Goal: Transaction & Acquisition: Purchase product/service

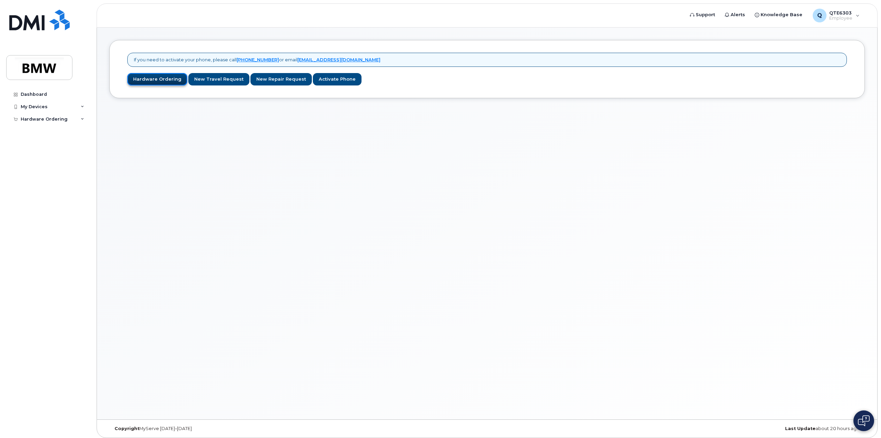
click at [136, 76] on link "Hardware Ordering" at bounding box center [157, 79] width 60 height 13
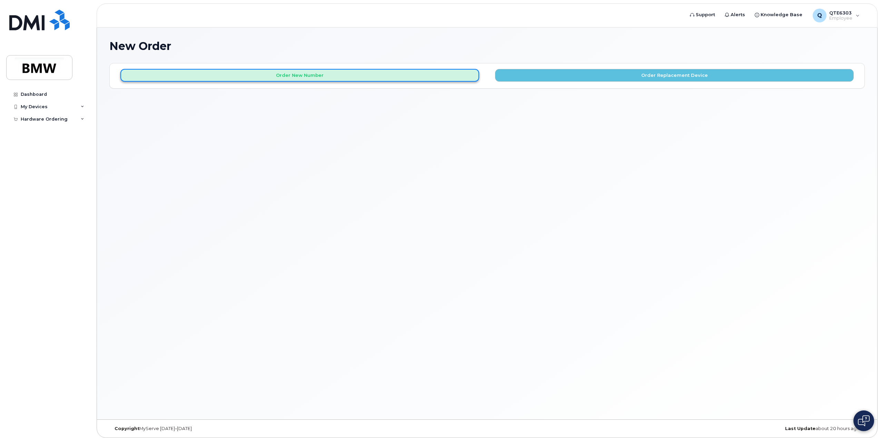
click at [280, 76] on button "Order New Number" at bounding box center [299, 75] width 359 height 13
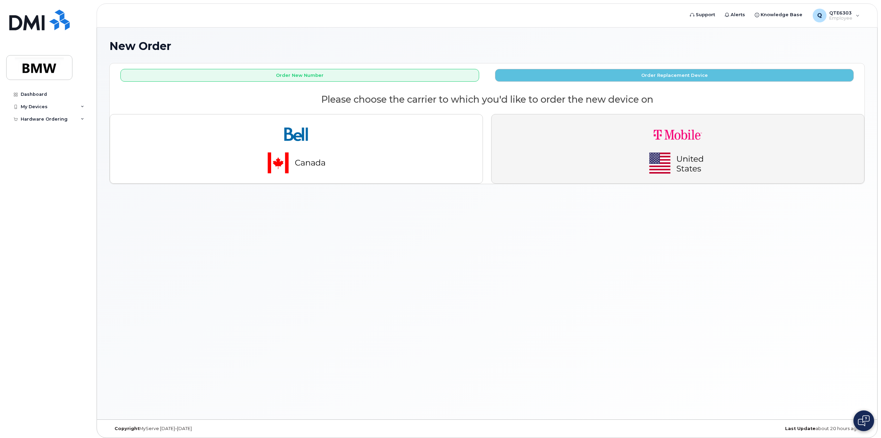
click at [669, 147] on img "button" at bounding box center [677, 149] width 97 height 58
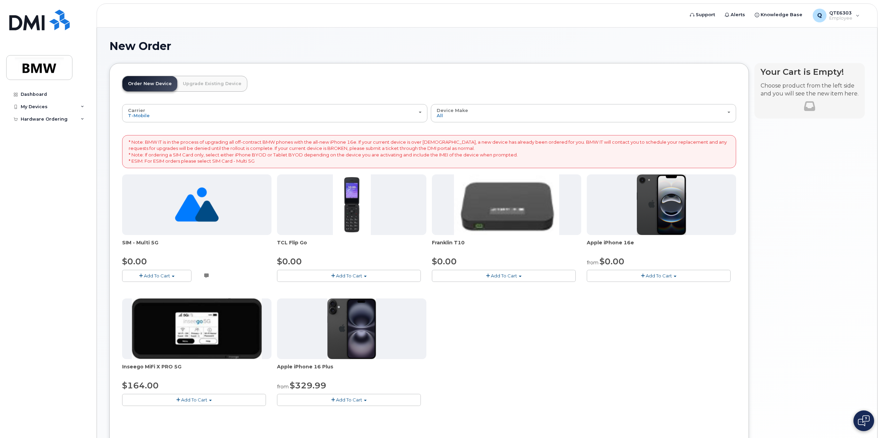
click at [648, 274] on span "Add To Cart" at bounding box center [658, 276] width 26 height 6
click at [679, 288] on link "$0.00 - 30 Month Activation (128GB)" at bounding box center [637, 288] width 99 height 9
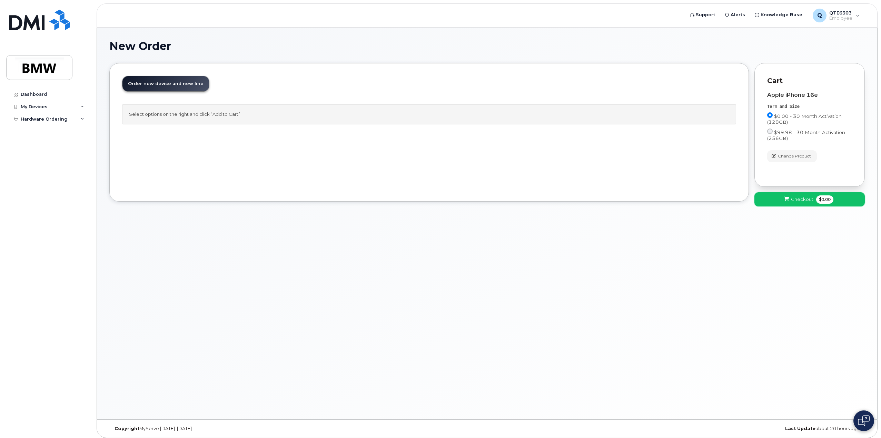
click at [813, 202] on button "Checkout $0.00" at bounding box center [809, 199] width 110 height 14
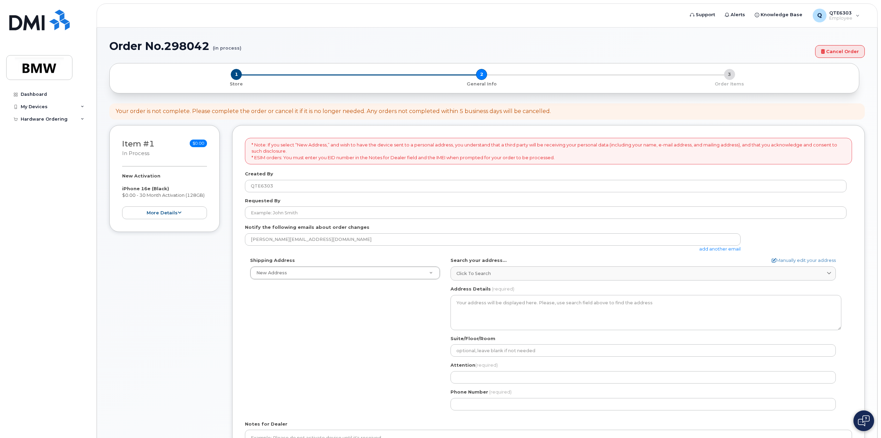
select select
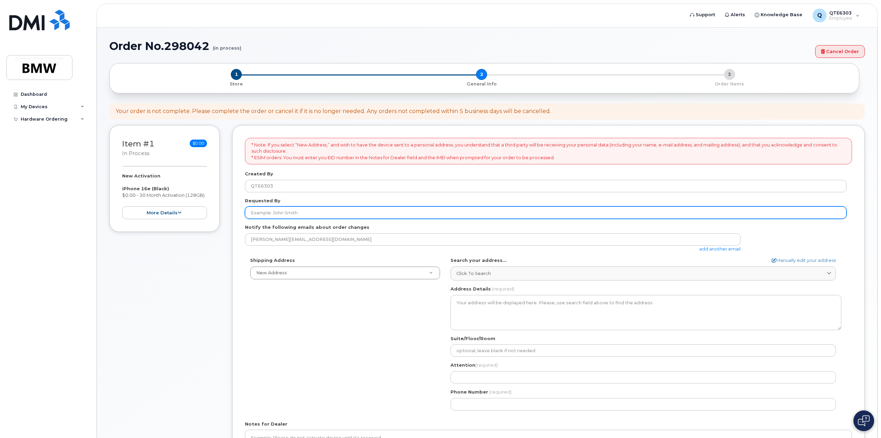
click at [307, 212] on input "Requested By" at bounding box center [545, 213] width 601 height 12
click at [298, 215] on input "Requested By" at bounding box center [545, 213] width 601 height 12
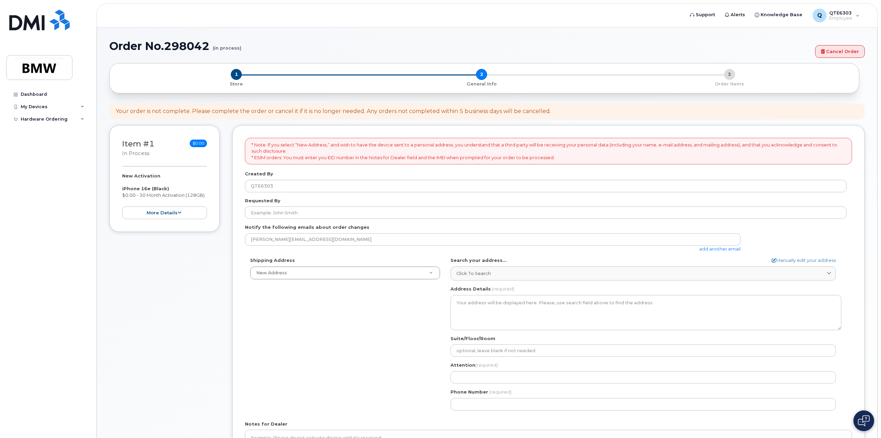
drag, startPoint x: 298, startPoint y: 215, endPoint x: 246, endPoint y: 288, distance: 89.6
click at [246, 288] on div "Shipping Address New Address New Address BMW MC Plant BMW North America Financi…" at bounding box center [545, 336] width 601 height 158
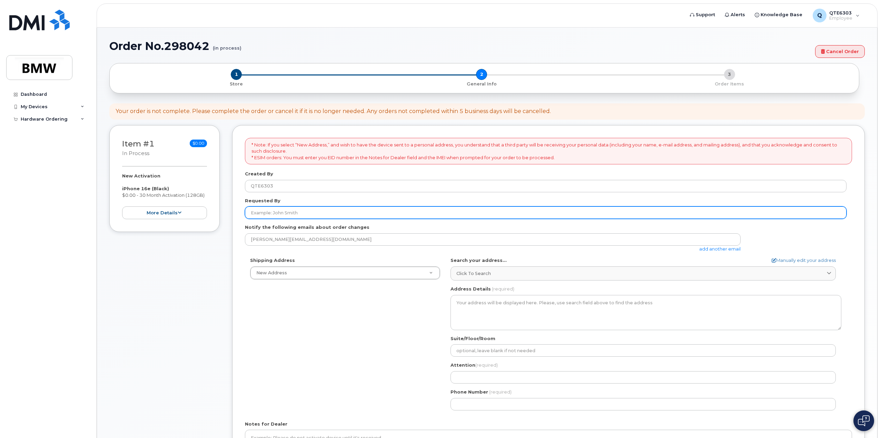
click at [283, 211] on input "Requested By" at bounding box center [545, 213] width 601 height 12
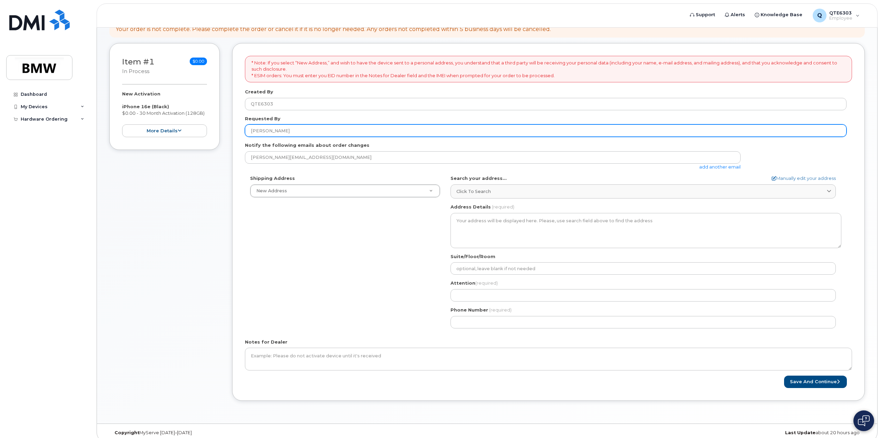
scroll to position [88, 0]
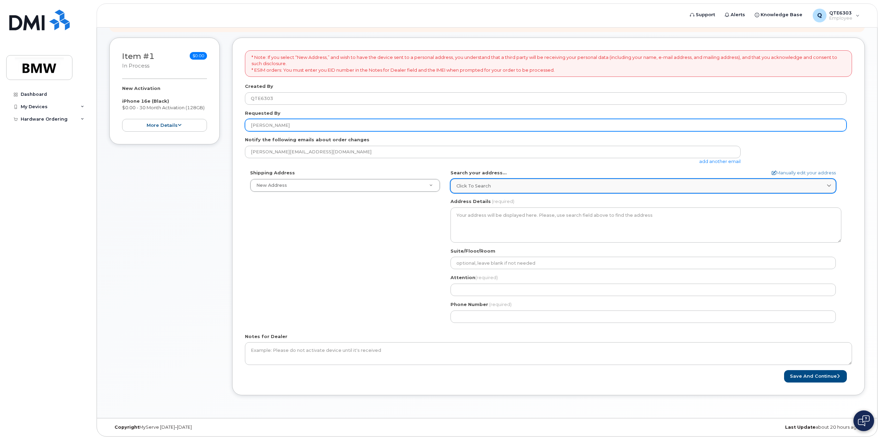
type input "[PERSON_NAME]"
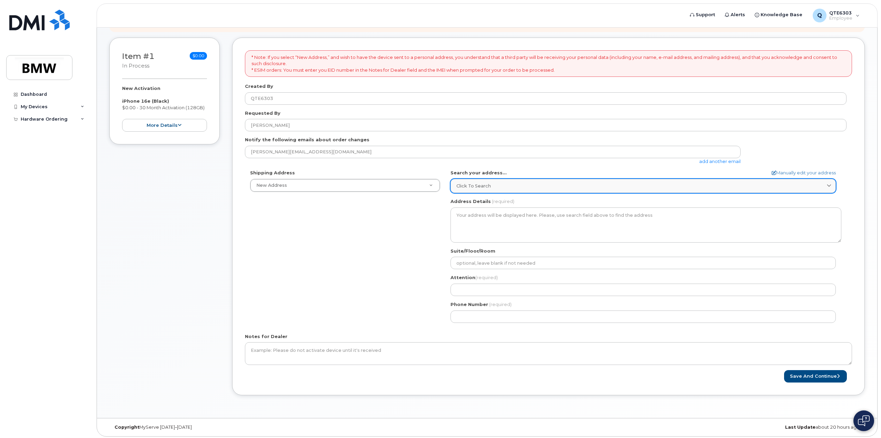
click at [544, 188] on div "Click to search" at bounding box center [642, 186] width 373 height 7
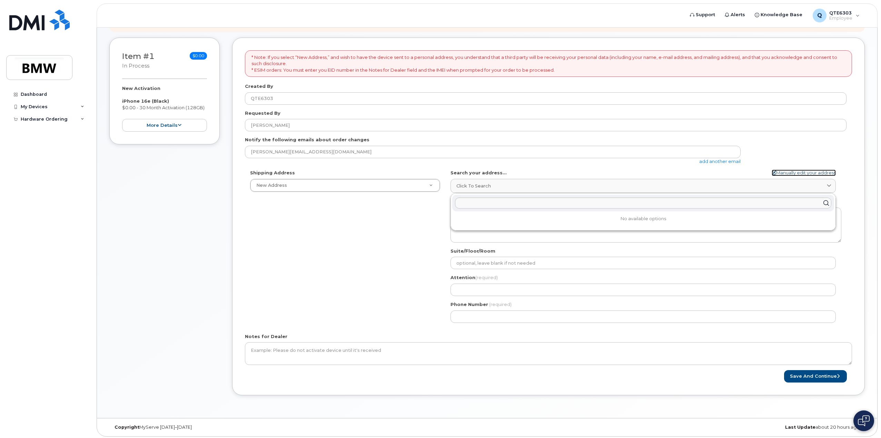
drag, startPoint x: 817, startPoint y: 173, endPoint x: 805, endPoint y: 174, distance: 12.8
click at [817, 173] on link "Manually edit your address" at bounding box center [803, 173] width 64 height 7
select select
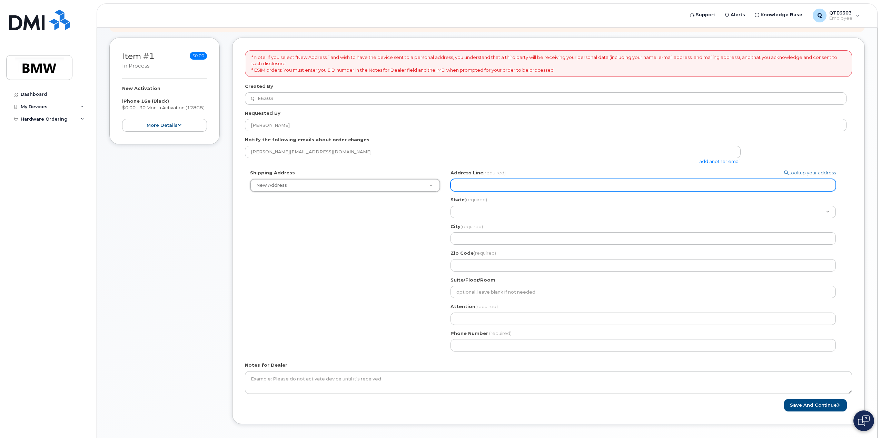
click at [518, 187] on input "Address Line (required)" at bounding box center [642, 185] width 385 height 12
select select
type input "2"
select select
type input "22"
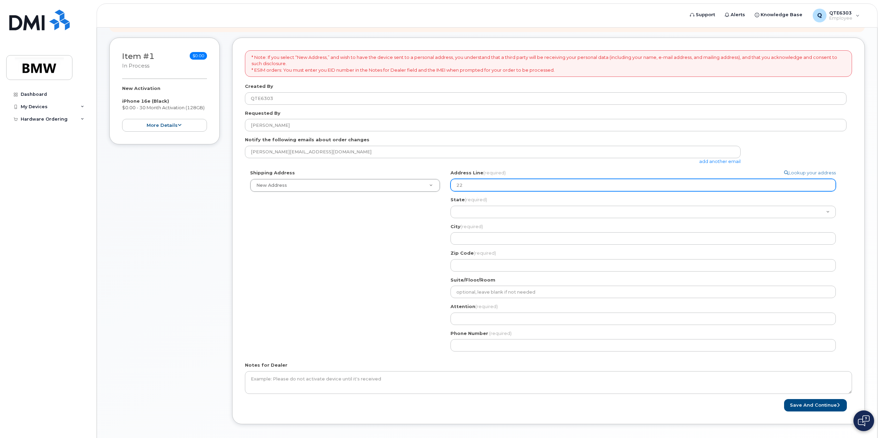
select select
type input "222"
select select
type input "2221"
select select
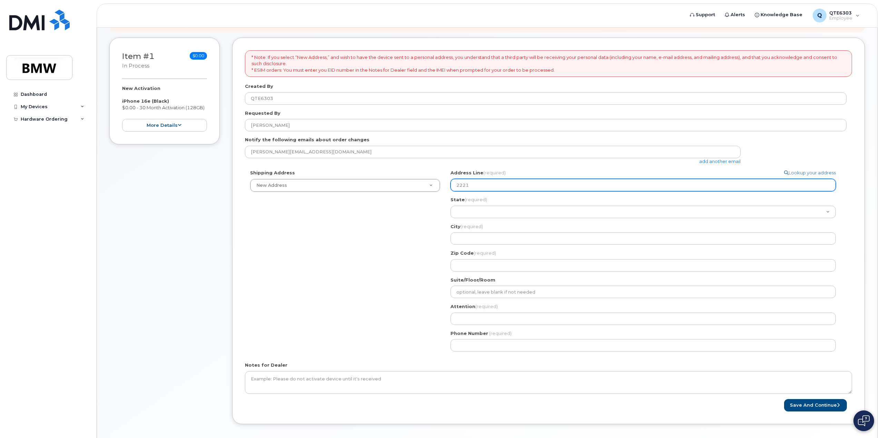
type input "222"
select select
type input "22"
select select
type input "221"
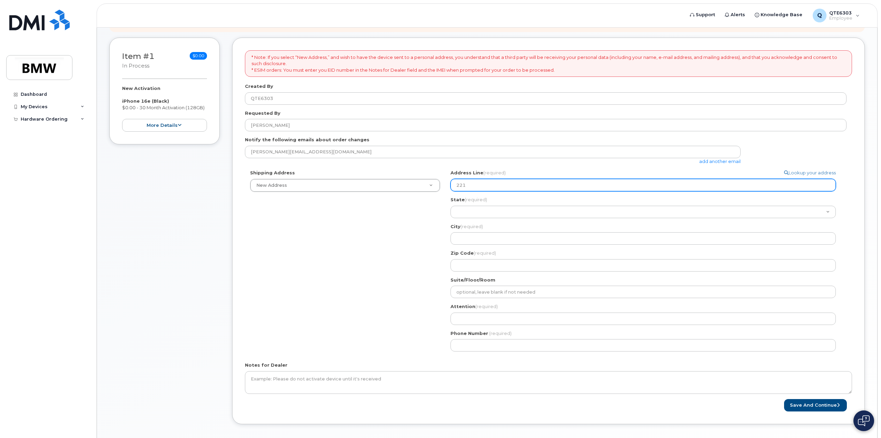
select select
type input "221 Q"
select select
type input "221 Qu"
select select
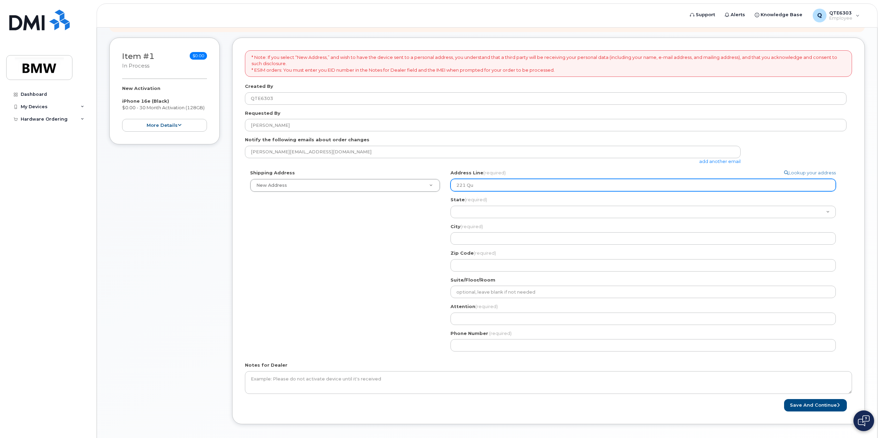
type input "221 Qua"
select select
type input "221 Quar"
select select
type input "221 Quart"
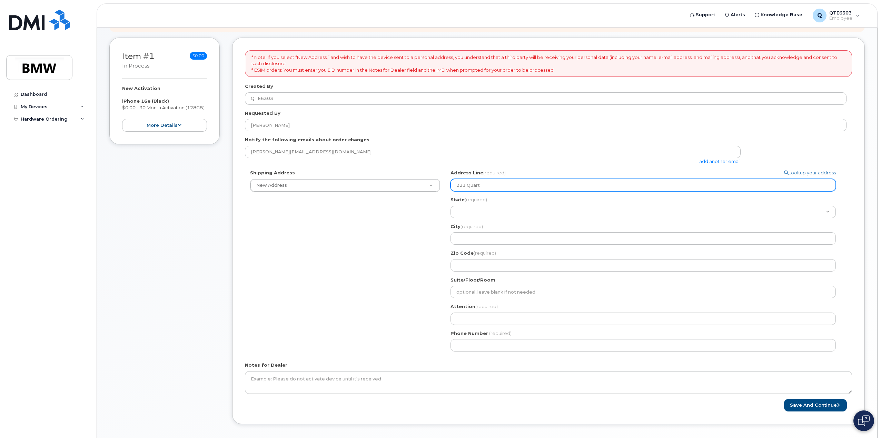
select select
type input "221 Quarte"
select select
type input "221 Quarter"
select select
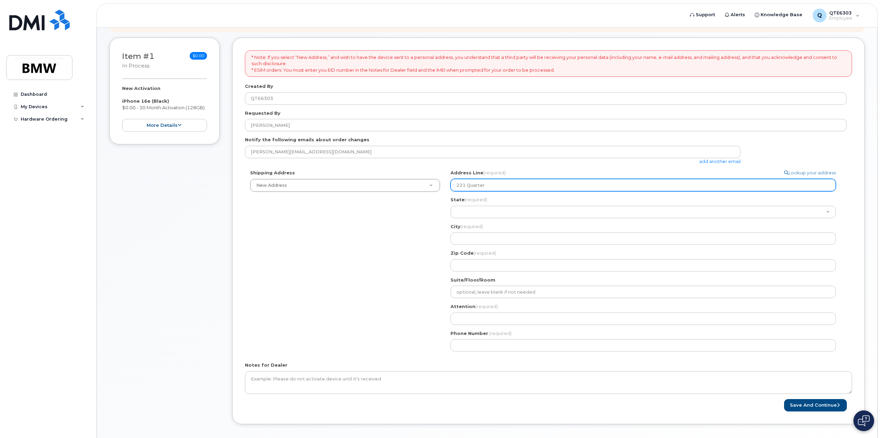
type input "221 Quarterm"
select select
type input "221 Quarterma"
select select
type input "221 Quartermas"
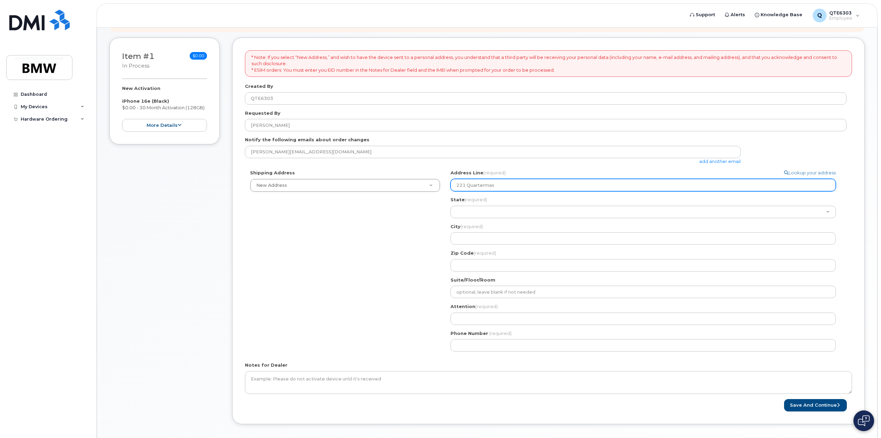
select select
type input "221 Quartermasy"
select select
type input "221 Quartermas"
select select
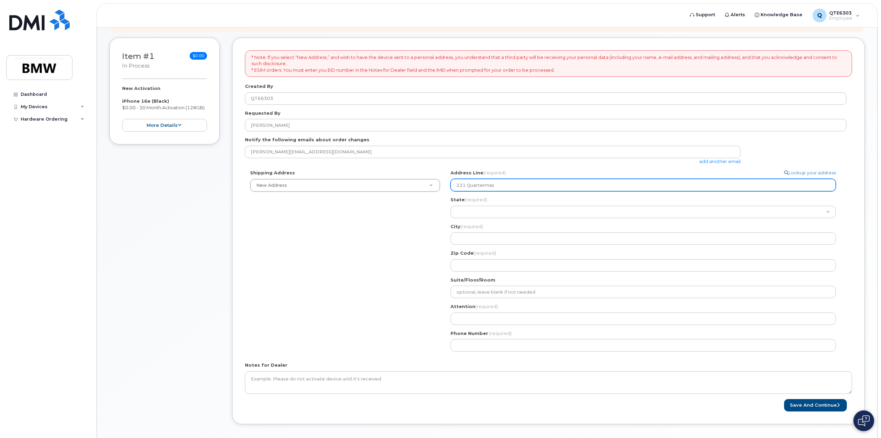
type input "221 Quartermast"
select select
type input "221 Quartermaste"
select select
type input "221 Quartermaster"
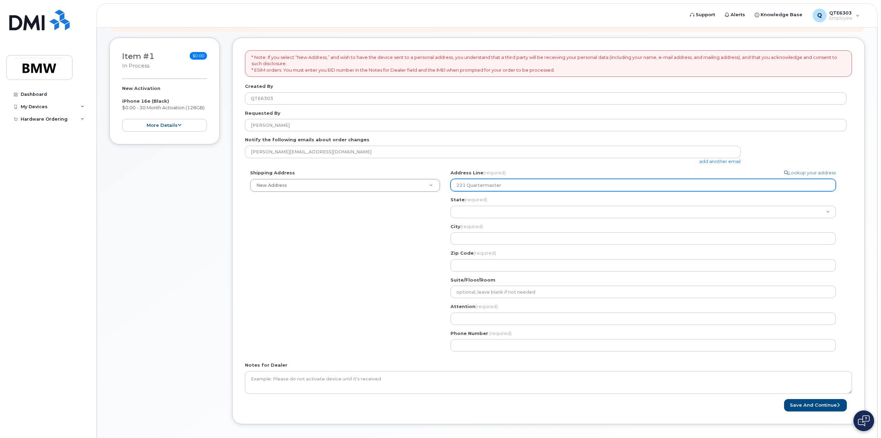
select select
type input "221 Quartermaster r"
select select
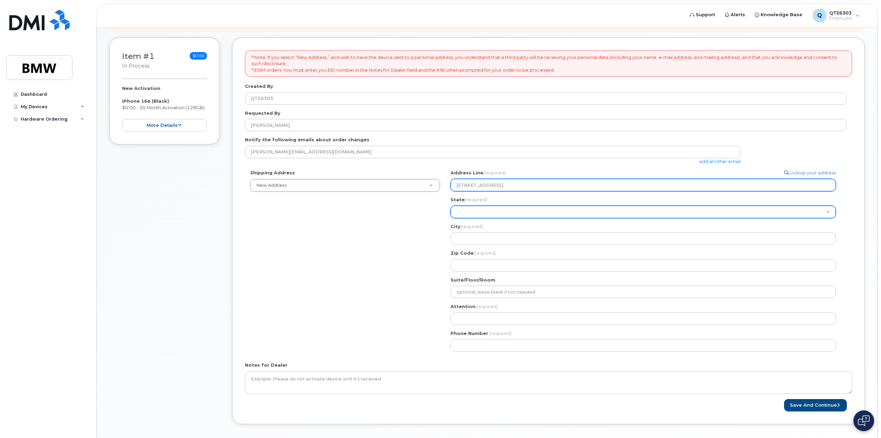
type input "221 Quartermaster rd"
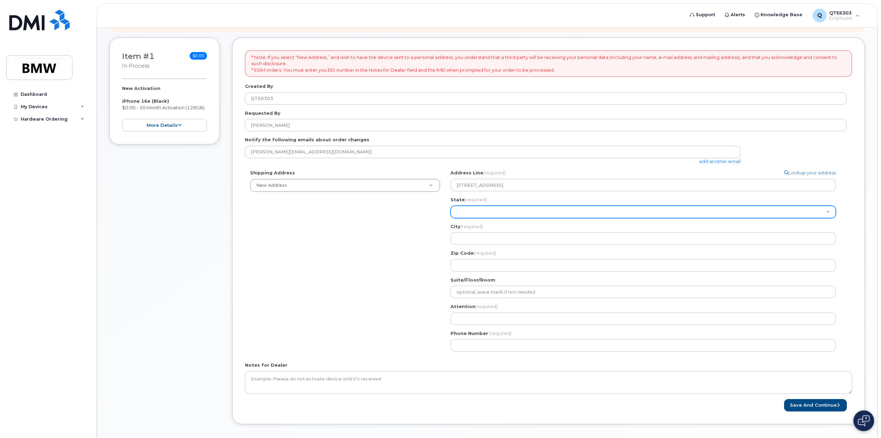
click at [489, 213] on select "Alabama Alaska American Samoa Arizona Arkansas California Colorado Connecticut …" at bounding box center [642, 212] width 385 height 12
select select "SC"
click at [488, 209] on select "Alabama Alaska American Samoa Arizona Arkansas California Colorado Connecticut …" at bounding box center [642, 212] width 385 height 12
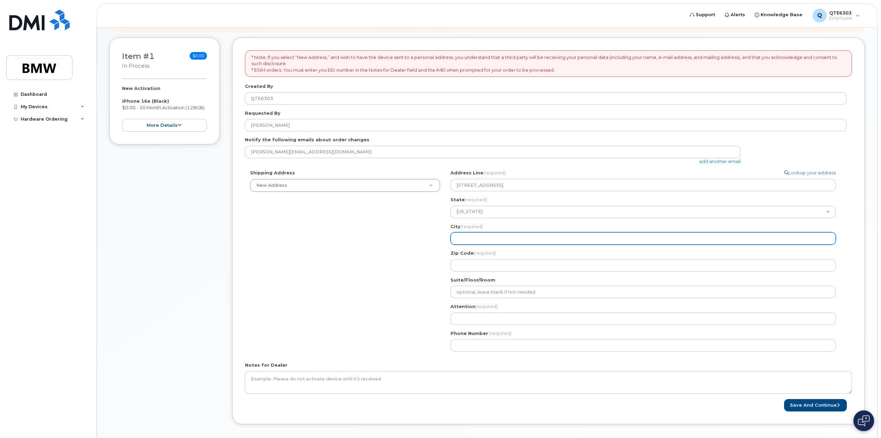
click at [486, 240] on input "City (required)" at bounding box center [642, 238] width 385 height 12
select select
type input "S"
select select
type input "Sp"
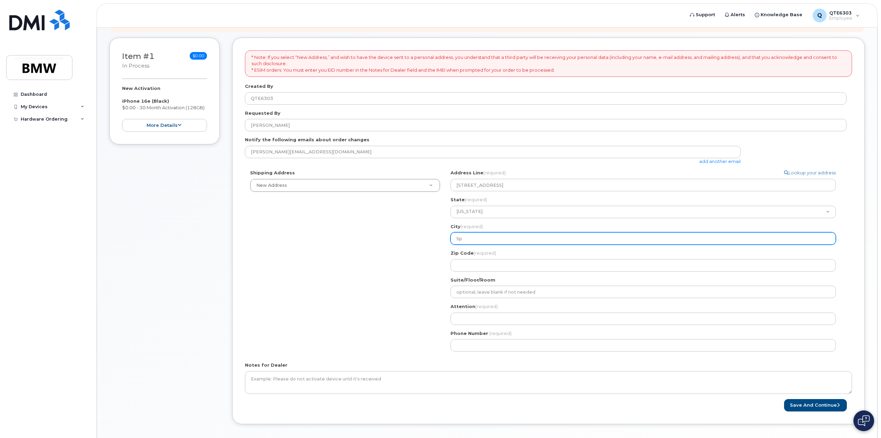
select select
type input "Spa"
select select
type input "Spar"
select select
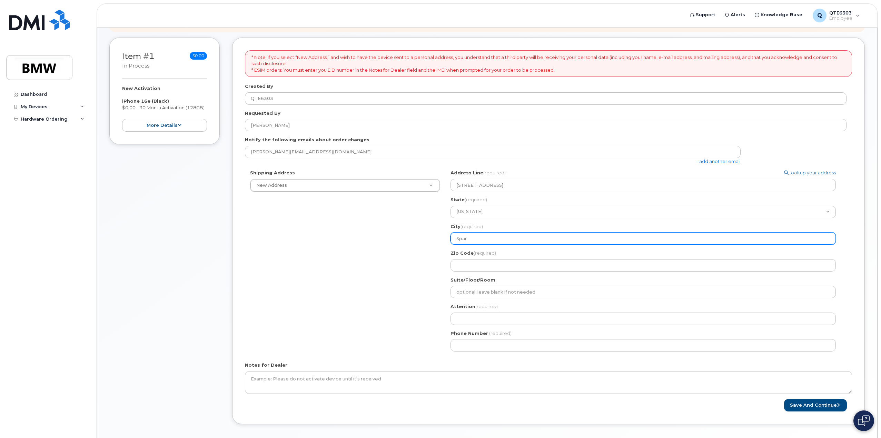
type input "Spart"
select select
type input "Sparta"
select select
type input "Spartan"
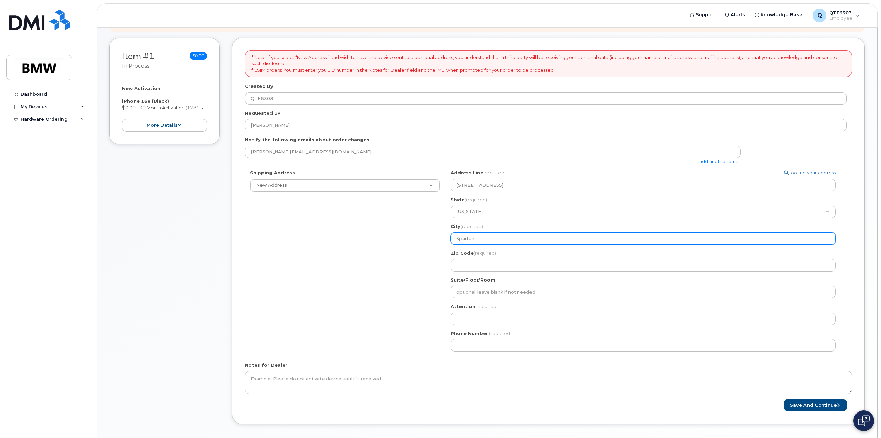
select select
type input "Spartanb"
select select
type input "Spartanbu"
select select
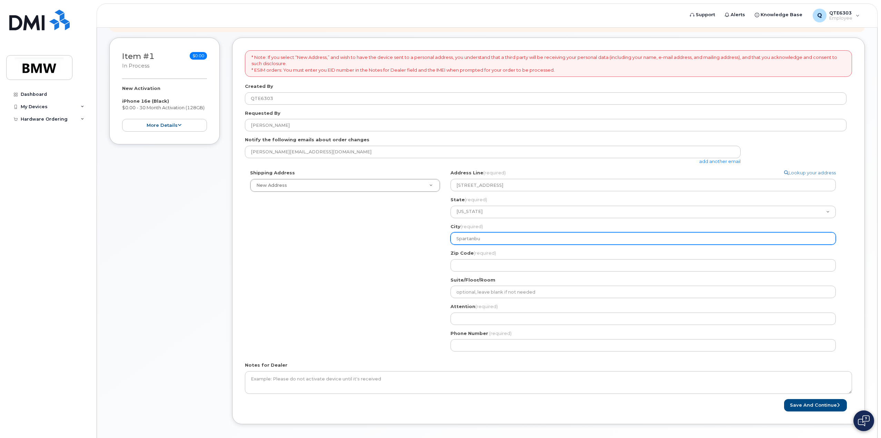
type input "Spartanbur"
select select
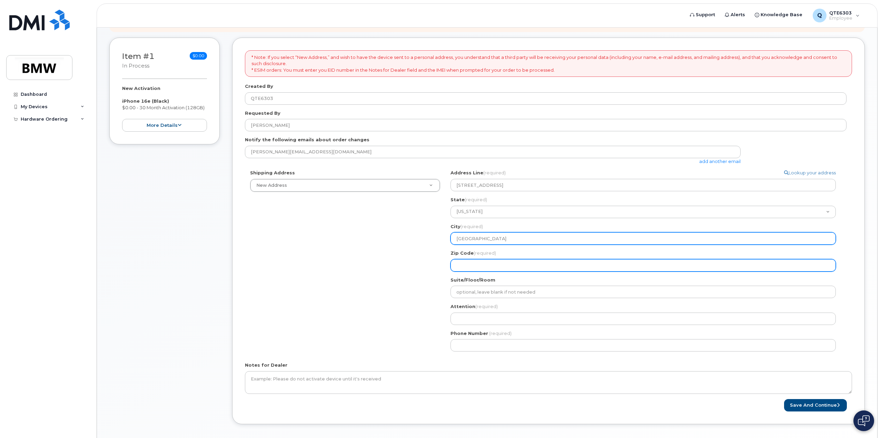
type input "Spartanburg"
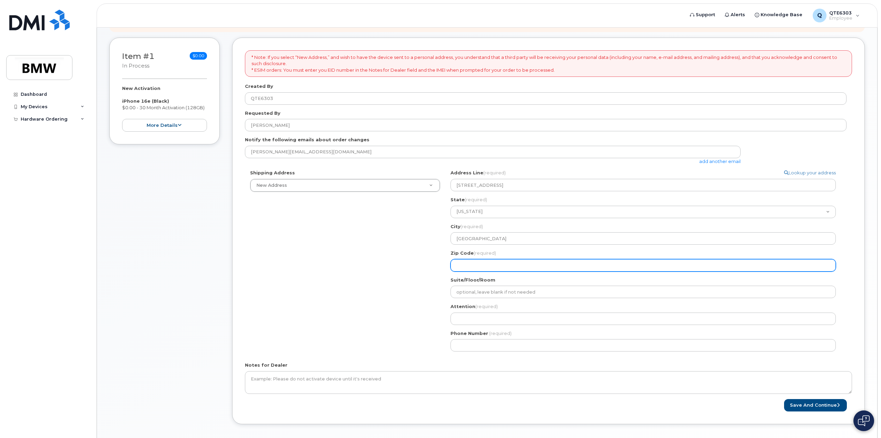
click at [483, 264] on input "Zip Code (required)" at bounding box center [642, 265] width 385 height 12
select select
type input "2"
select select
type input "29"
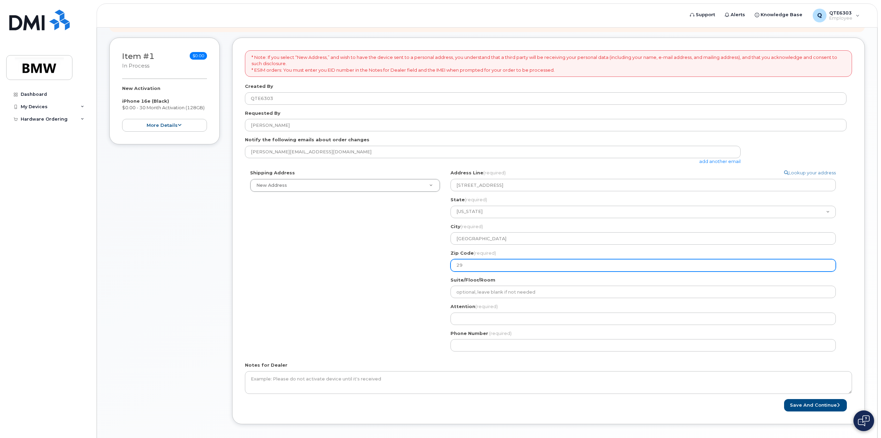
select select
type input "293"
select select
type input "2930"
select select
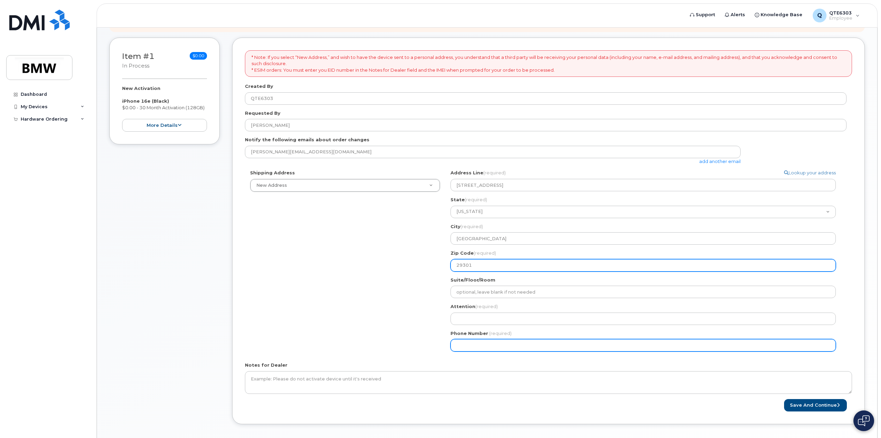
type input "29301"
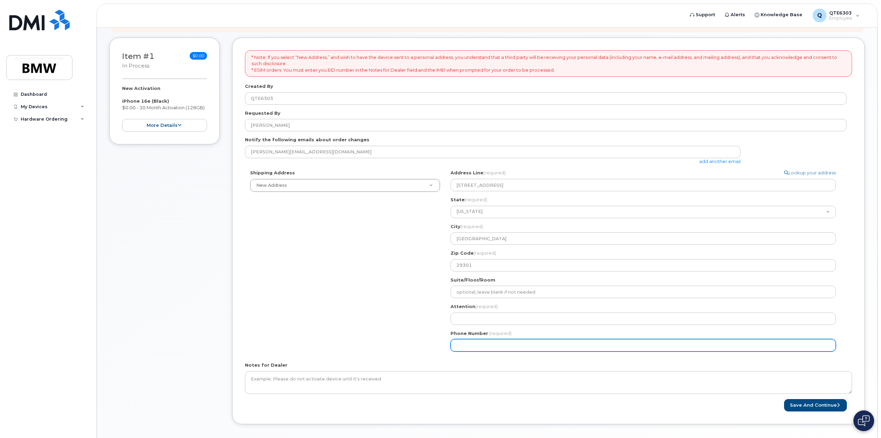
click at [512, 343] on input "Phone Number" at bounding box center [642, 345] width 385 height 12
type input "864764342"
select select
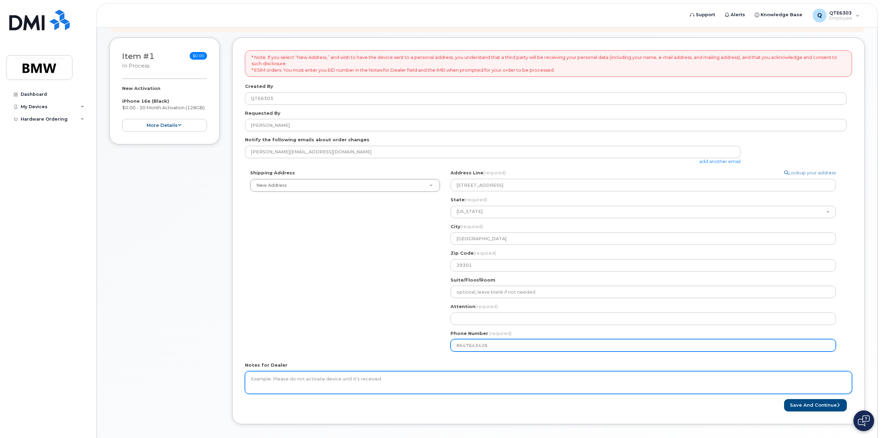
type input "8647643428"
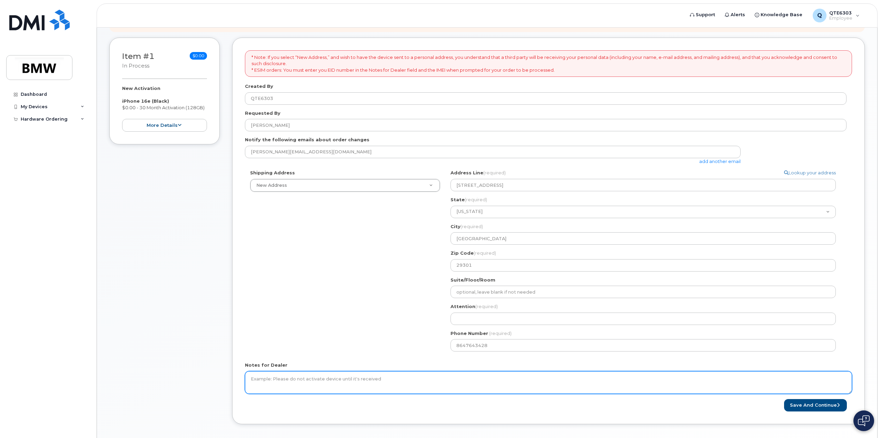
click at [300, 384] on textarea "Notes for Dealer" at bounding box center [548, 382] width 607 height 23
click at [366, 381] on textarea "New Robot Tech for cost 2923. Phone approved by Trevin Hagood and SL Daniel Seay" at bounding box center [548, 382] width 607 height 23
drag, startPoint x: 421, startPoint y: 388, endPoint x: 423, endPoint y: 384, distance: 3.7
drag, startPoint x: 423, startPoint y: 384, endPoint x: 500, endPoint y: 378, distance: 77.5
click at [520, 377] on textarea "New Robot Tech for cost 2923. Phone approved by SL Trevin Hagood and SL Daniel …" at bounding box center [548, 382] width 607 height 23
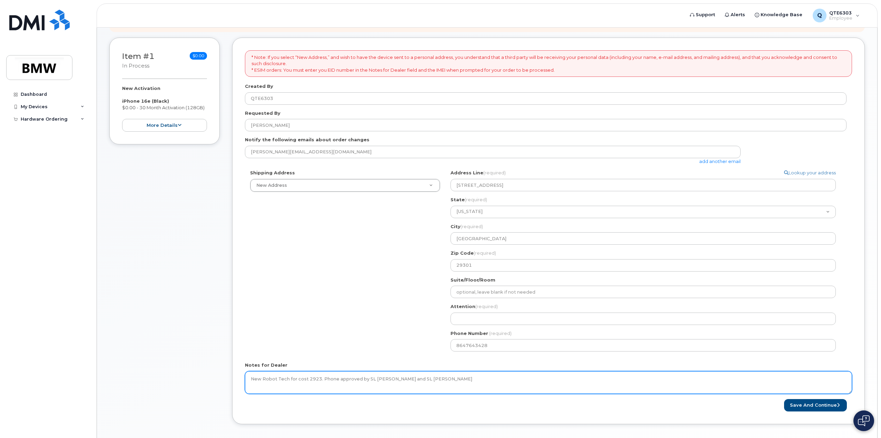
drag, startPoint x: 438, startPoint y: 382, endPoint x: 383, endPoint y: 379, distance: 54.9
click at [374, 379] on textarea "New Robot Tech for cost 2923. Phone approved by SL Trevin Hagood and SL Daniel …" at bounding box center [548, 382] width 607 height 23
drag, startPoint x: 504, startPoint y: 381, endPoint x: 495, endPoint y: 380, distance: 9.4
click at [504, 381] on textarea "New Robot Tech for cost 2923. Phone approved by SL Trevin Hagood and SL Daniel …" at bounding box center [548, 382] width 607 height 23
drag, startPoint x: 495, startPoint y: 380, endPoint x: 251, endPoint y: 382, distance: 244.5
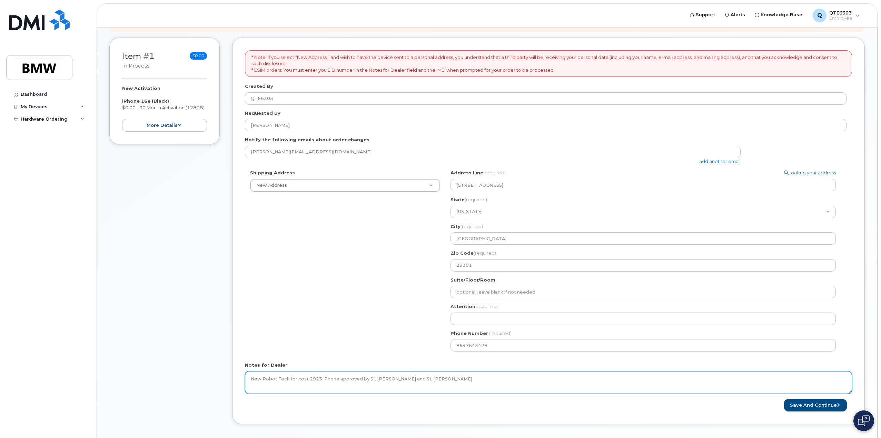
click at [251, 382] on textarea "New Robot Tech for cost 2923. Phone approved by SL Trevin Hagood and SL Daniel …" at bounding box center [548, 382] width 607 height 23
type textarea "New Robot Tech for cost 2923. Phone approved by SL Trevin Hagood and SL Daniel …"
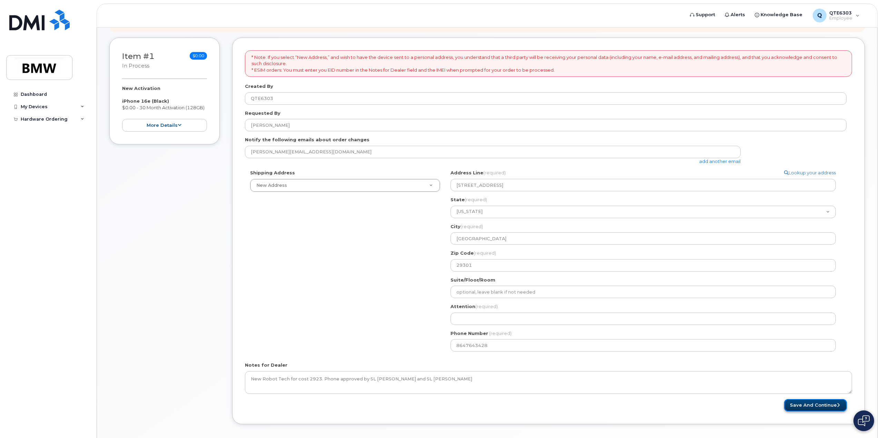
click at [811, 407] on button "Save and Continue" at bounding box center [815, 405] width 63 height 13
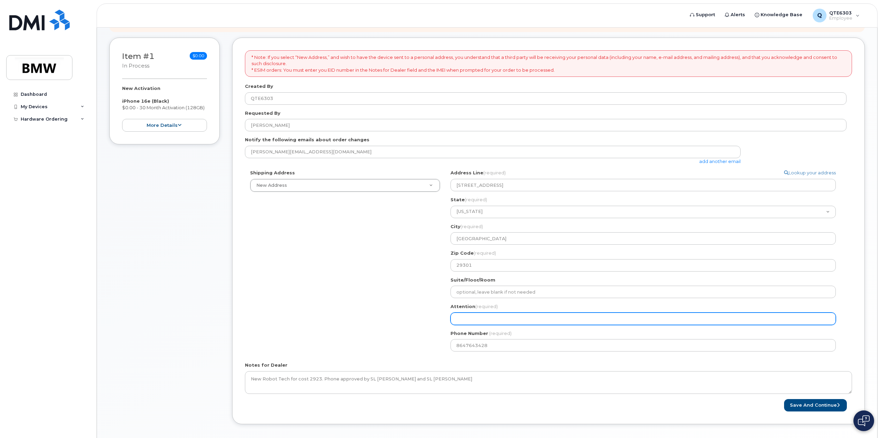
click at [566, 321] on input "Attention (required)" at bounding box center [642, 319] width 385 height 12
select select
type input "R"
select select
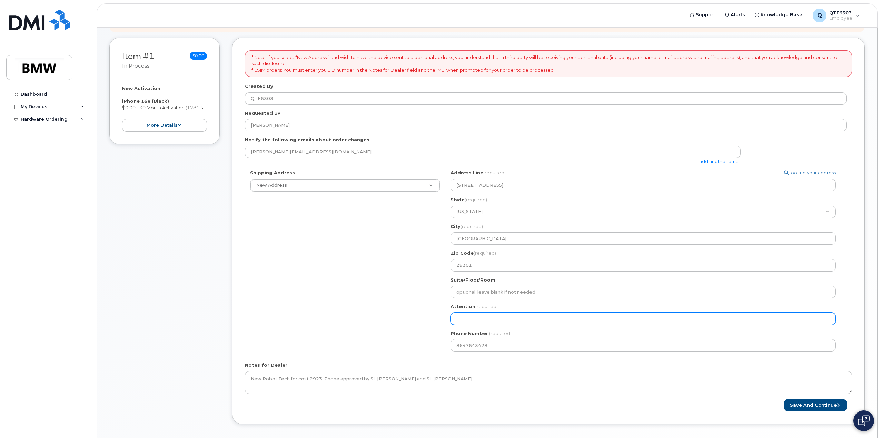
type input "D"
select select
type input "De"
select select
type input "Der"
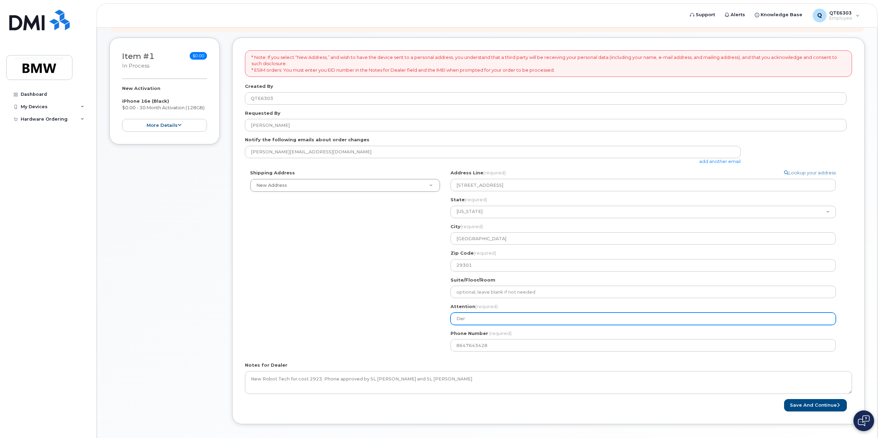
select select
type input "Derr"
select select
type input "Derri"
select select
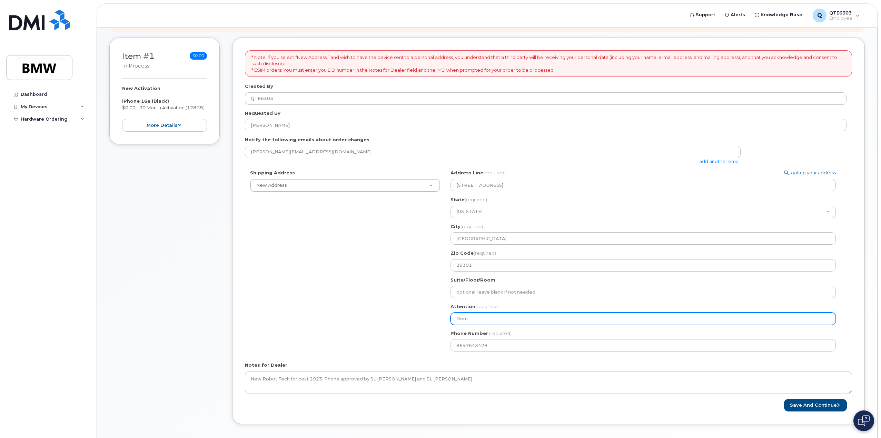
type input "Derric"
select select
type input "Derrick"
select select
type input "Derrick W"
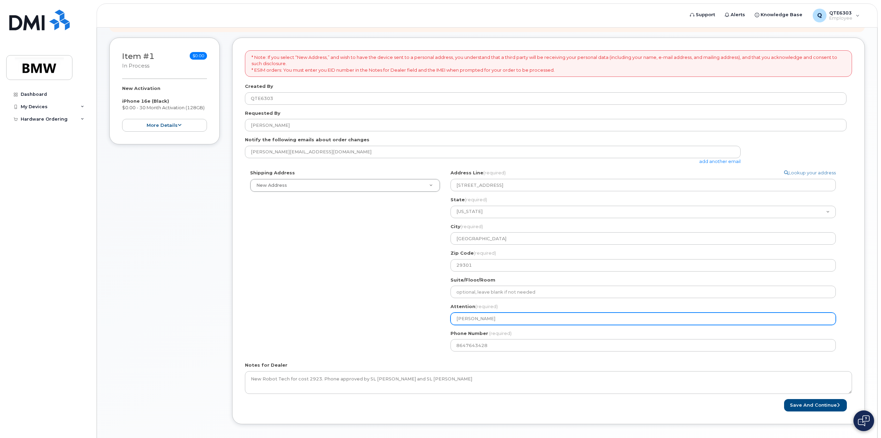
select select
type input "Derrick WE"
select select
type input "Derrick WEs"
select select
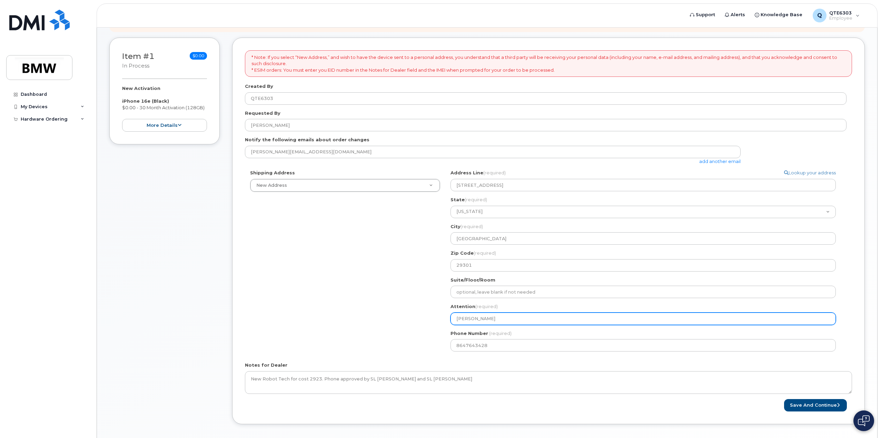
type input "Derrick WEst"
select select
type input "Derrick WEs"
select select
type input "Derrick WE"
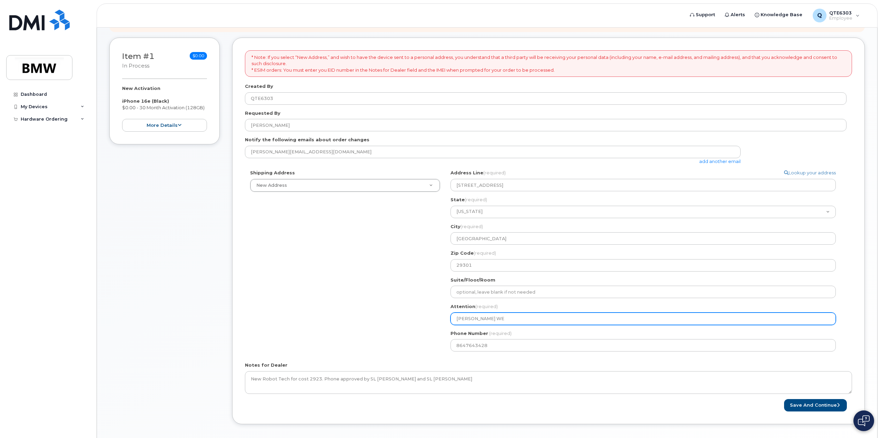
select select
type input "Derrick W"
select select
type input "Derrick We"
select select
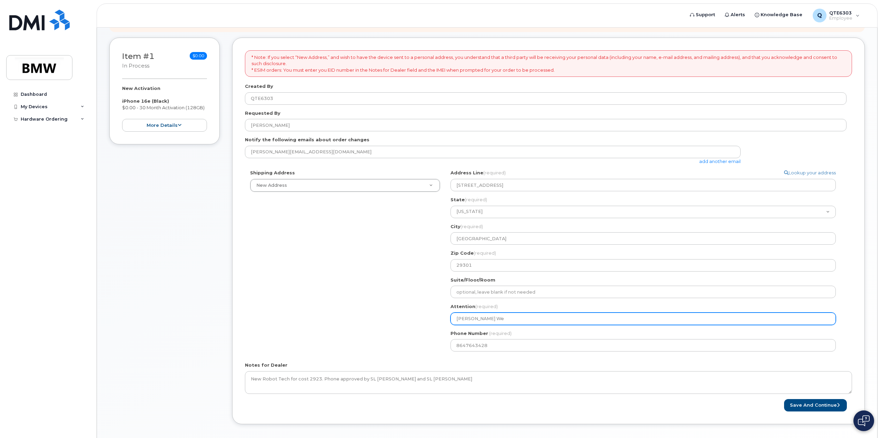
type input "Derrick Wes"
select select
type input "[PERSON_NAME]"
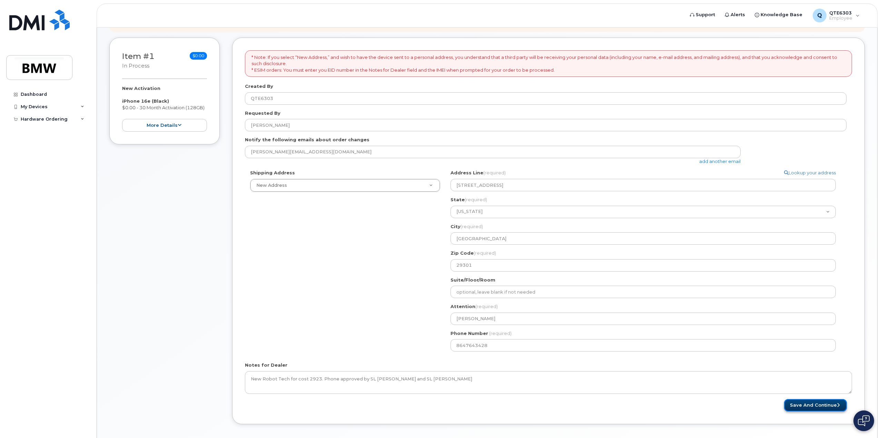
click at [828, 402] on button "Save and Continue" at bounding box center [815, 405] width 63 height 13
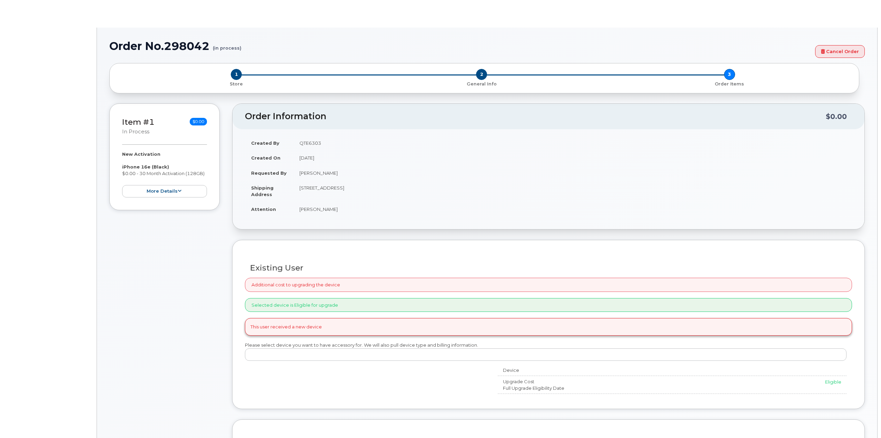
select select "1885307"
radio input "true"
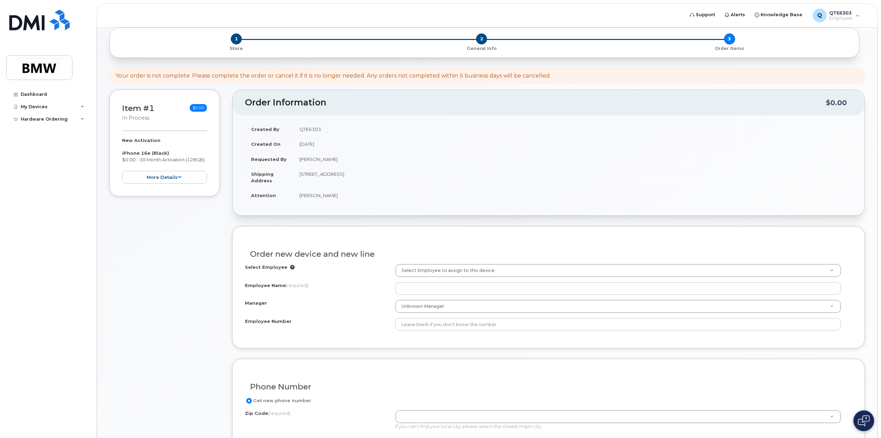
scroll to position [69, 0]
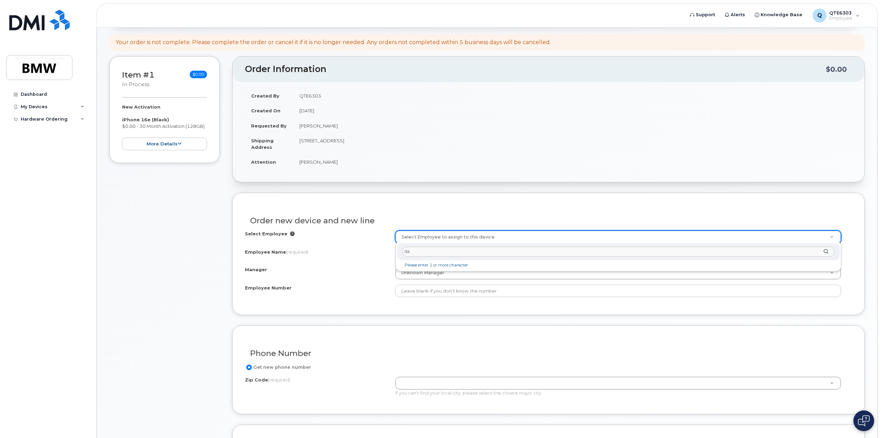
type input "d"
type input "q"
type input "D"
type input "Derrick"
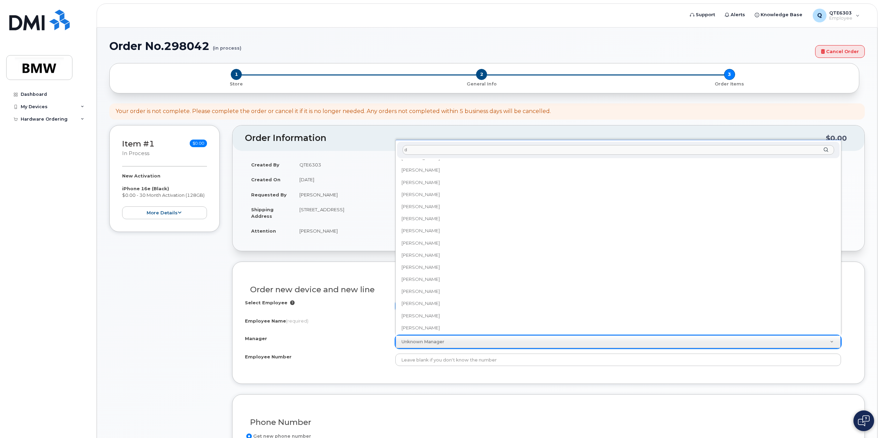
scroll to position [0, 0]
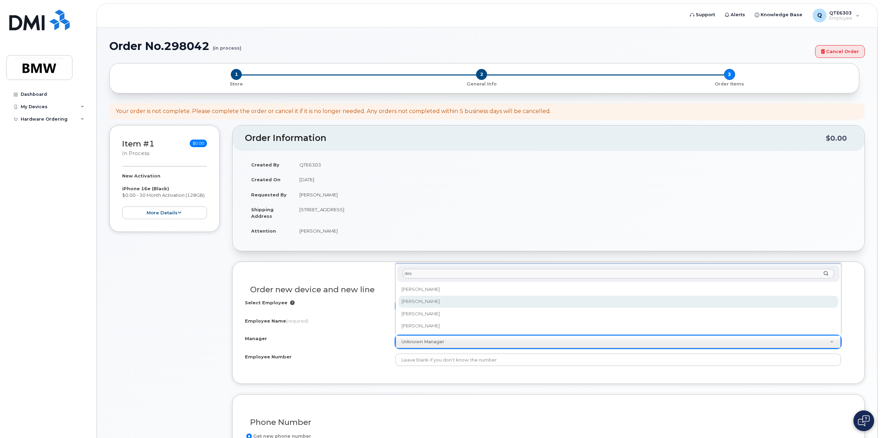
type input "des"
select select "1895516"
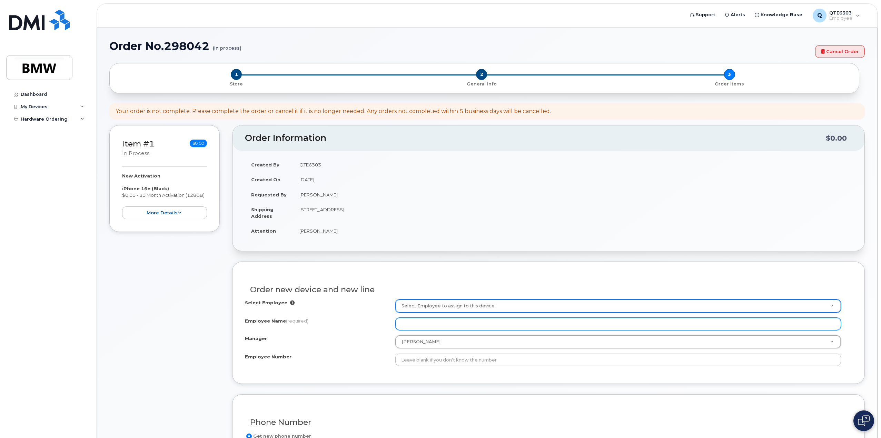
click at [433, 324] on input "Employee Name (required)" at bounding box center [617, 324] width 445 height 12
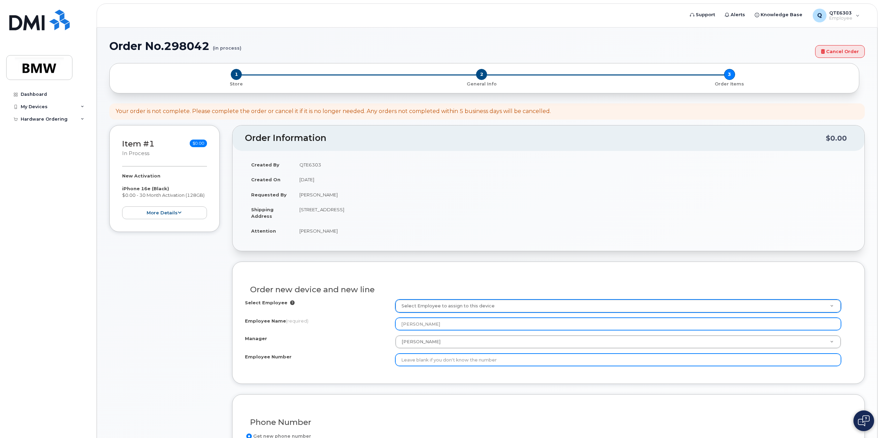
type input "[PERSON_NAME]"
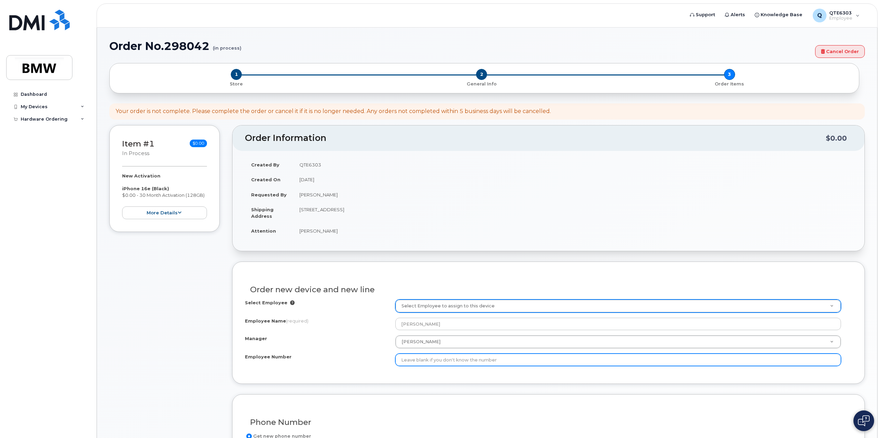
click at [433, 363] on input "Employee Number" at bounding box center [617, 360] width 445 height 12
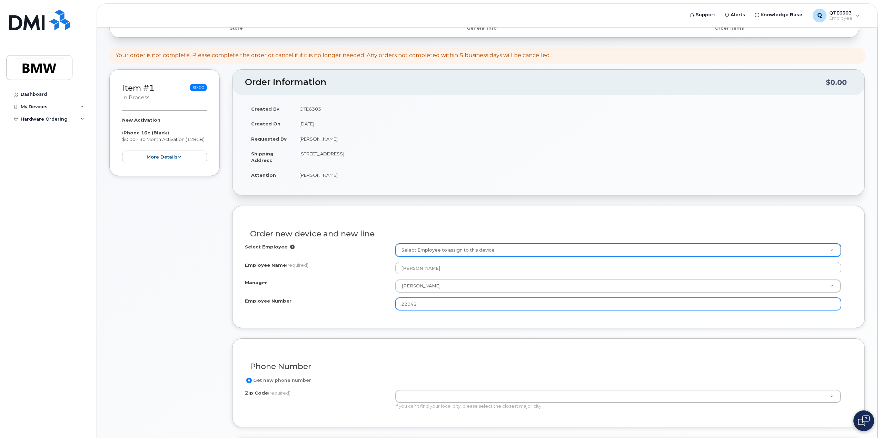
scroll to position [103, 0]
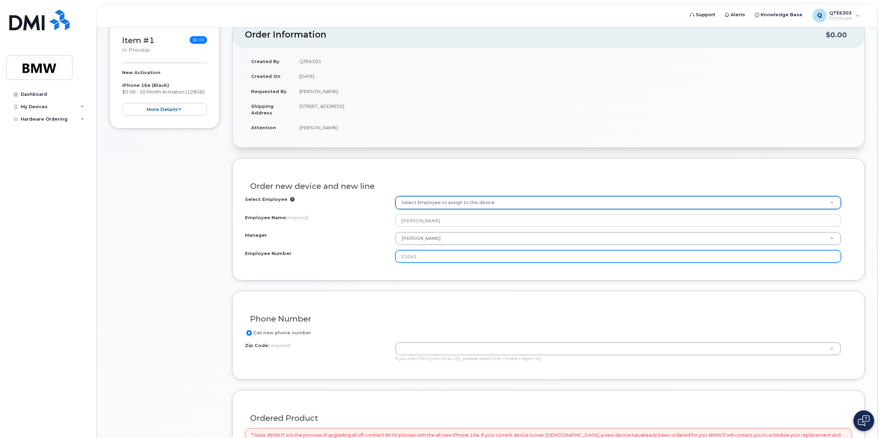
type input "22042"
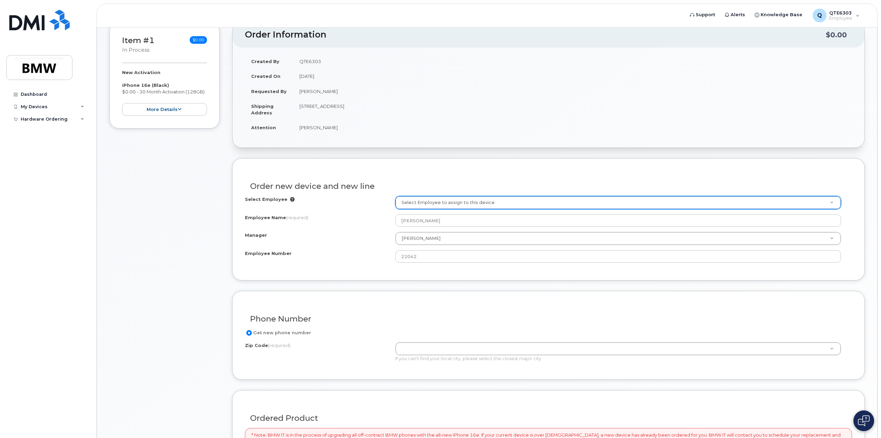
click at [402, 283] on form "Existing User Additional cost to upgrading the device Selected device is Eligib…" at bounding box center [548, 403] width 632 height 490
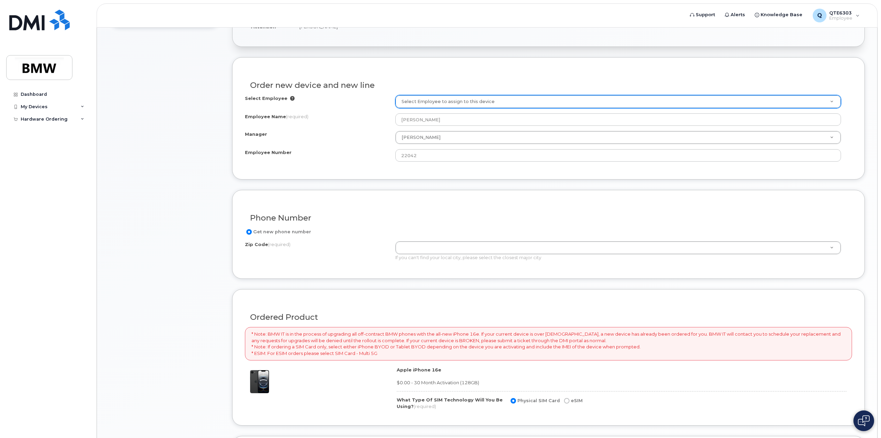
scroll to position [207, 0]
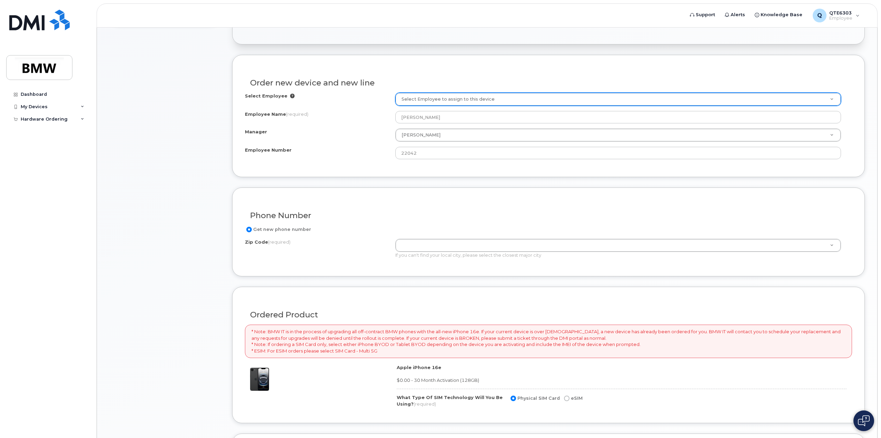
click at [424, 252] on div "If you can't find your local city, please select the closest major city" at bounding box center [617, 255] width 445 height 7
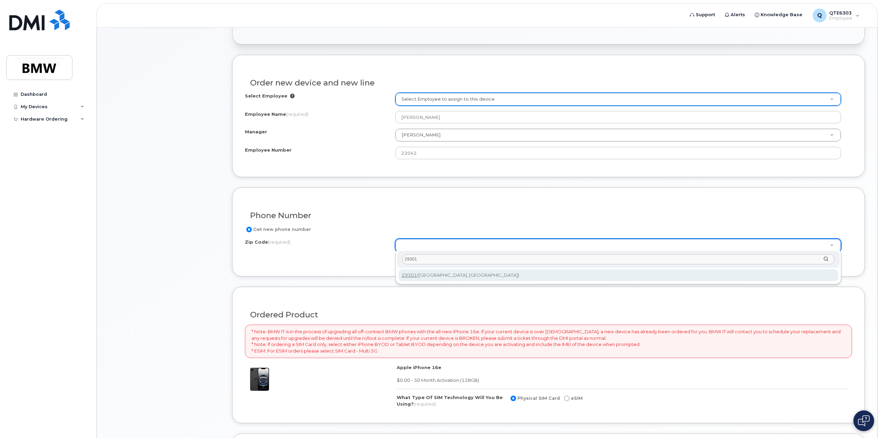
type input "29301"
type input "29301 (Spartanburg, SC)"
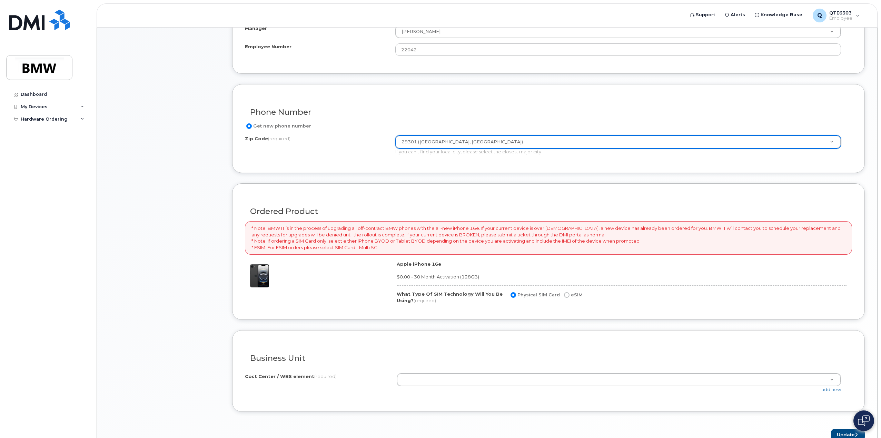
scroll to position [344, 0]
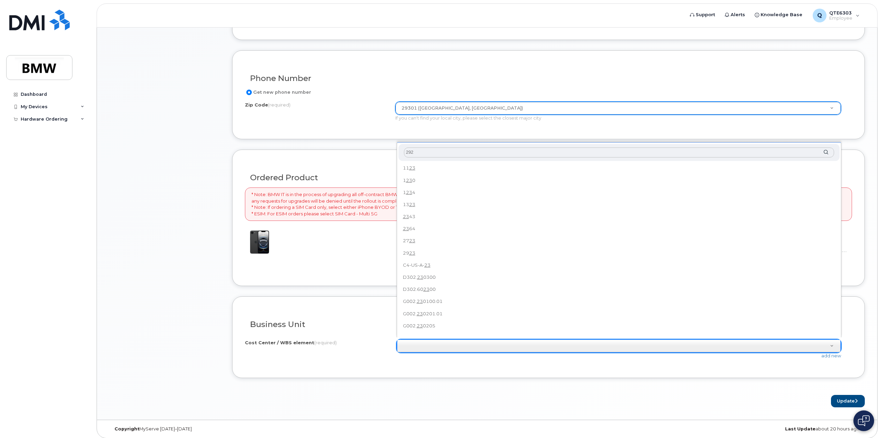
type input "2923"
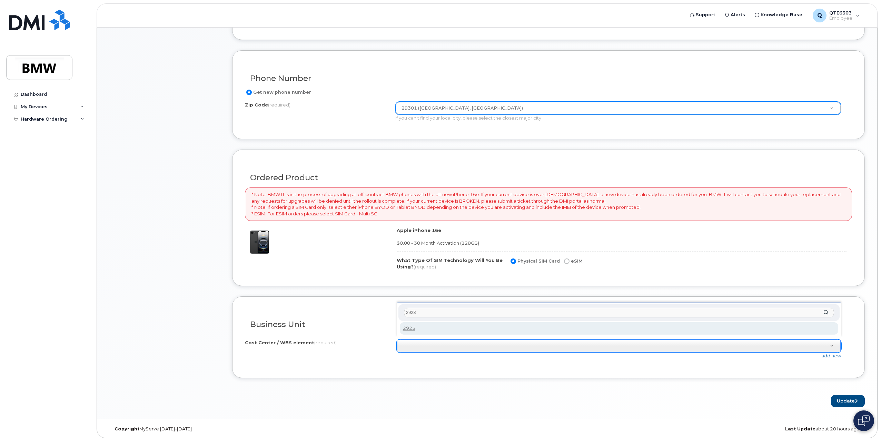
type input "2923"
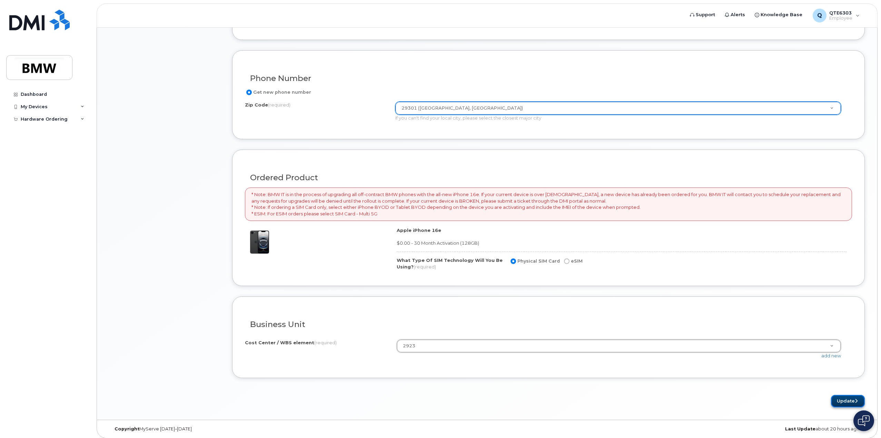
click at [842, 397] on button "Update" at bounding box center [848, 401] width 34 height 13
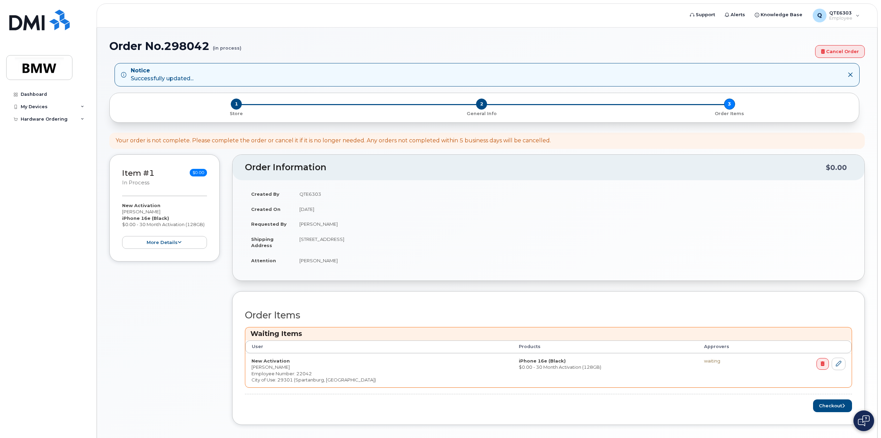
scroll to position [29, 0]
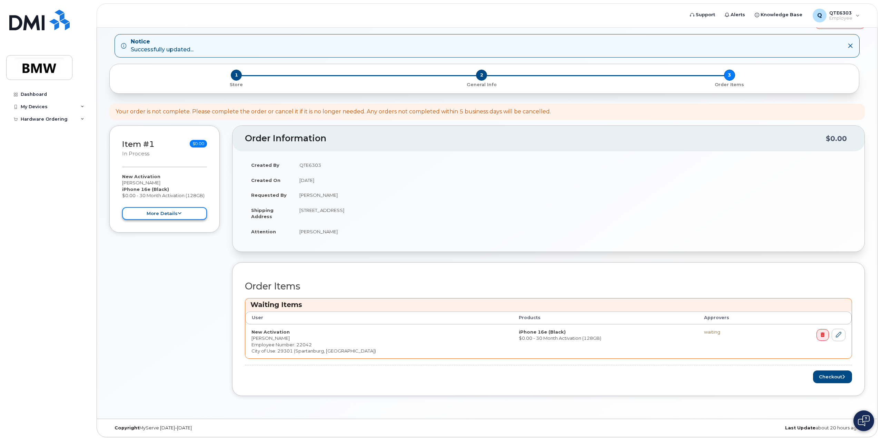
click at [184, 210] on button "more details" at bounding box center [164, 213] width 85 height 13
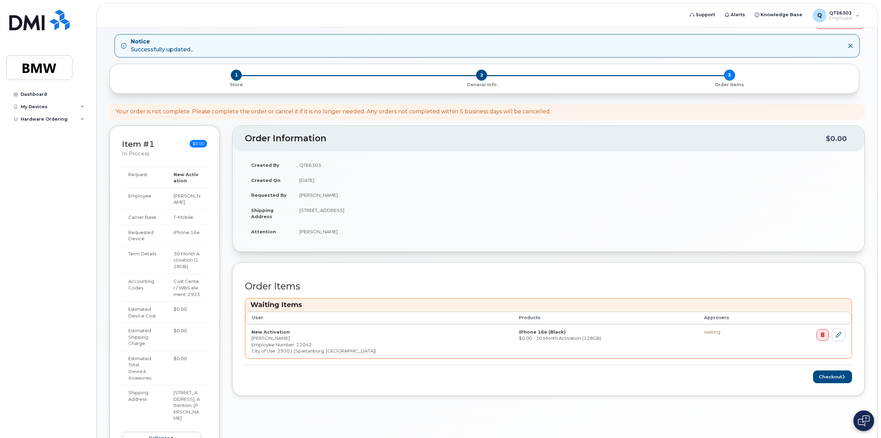
scroll to position [63, 0]
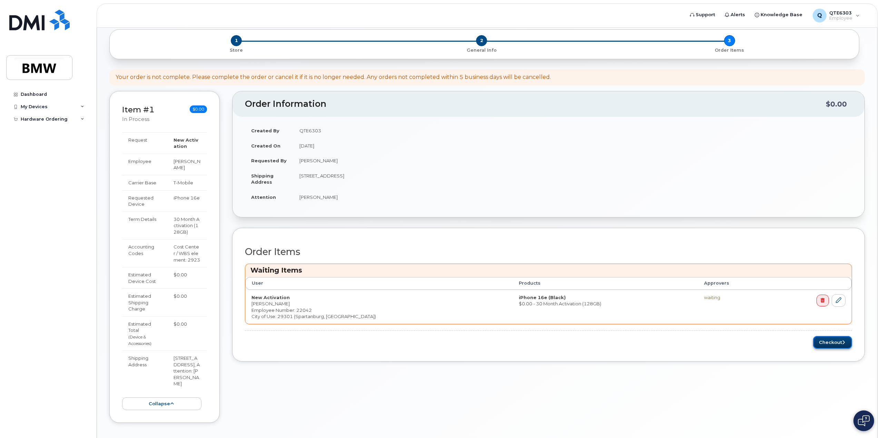
click at [837, 338] on button "Checkout" at bounding box center [832, 342] width 39 height 13
